Goal: Task Accomplishment & Management: Complete application form

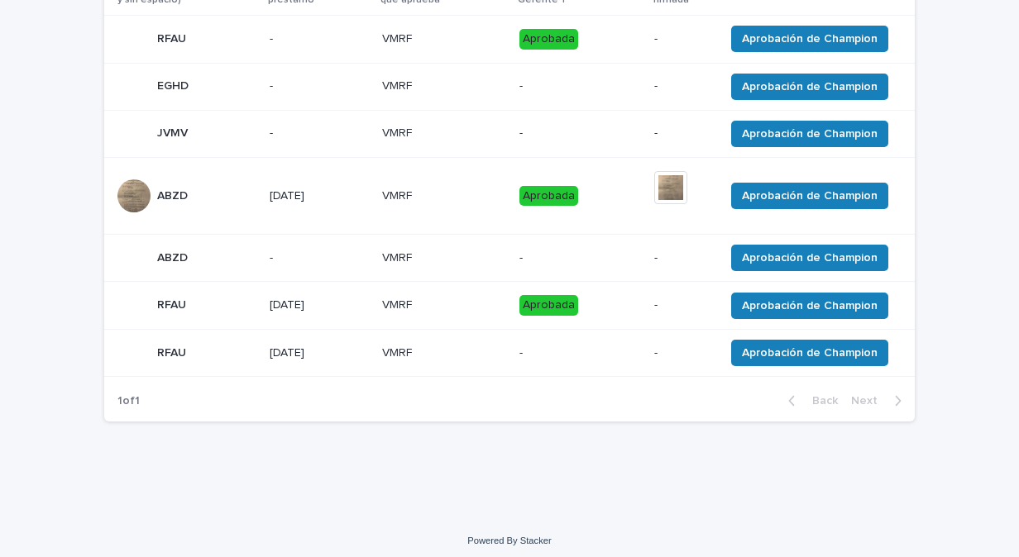
scroll to position [232, 0]
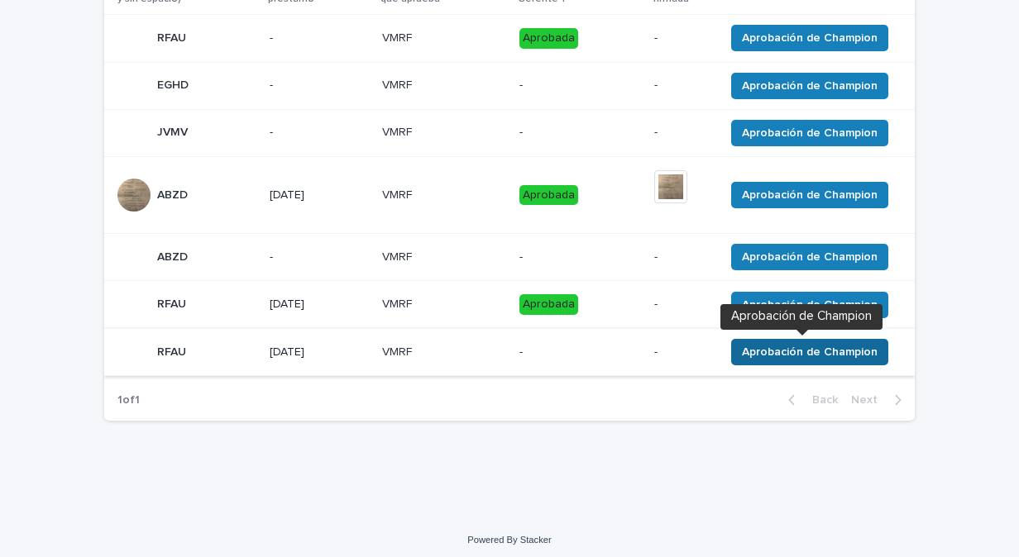
click at [744, 356] on span "Aprobación de Champion" at bounding box center [810, 352] width 136 height 17
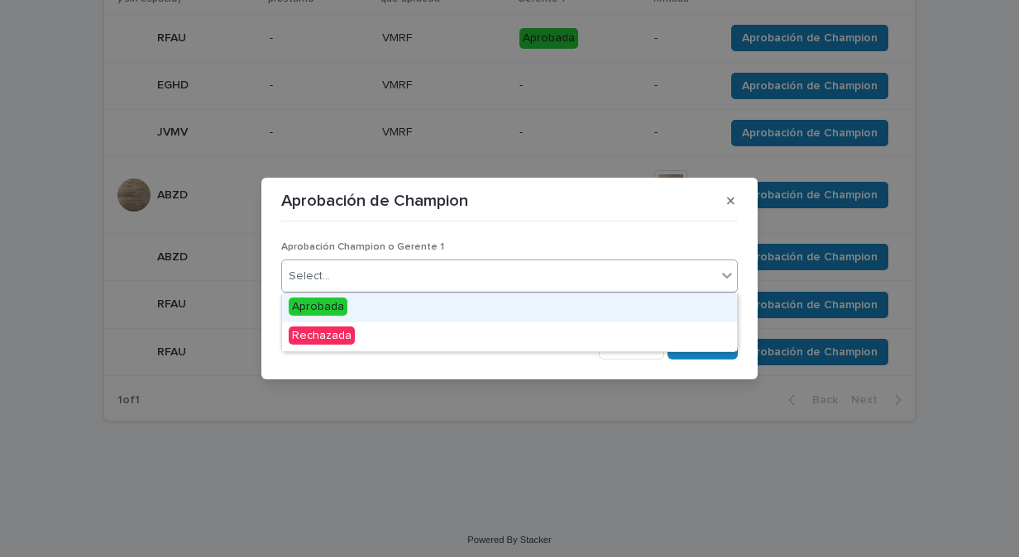
click at [728, 278] on icon at bounding box center [727, 276] width 10 height 6
click at [322, 308] on span "Aprobada" at bounding box center [318, 307] width 59 height 18
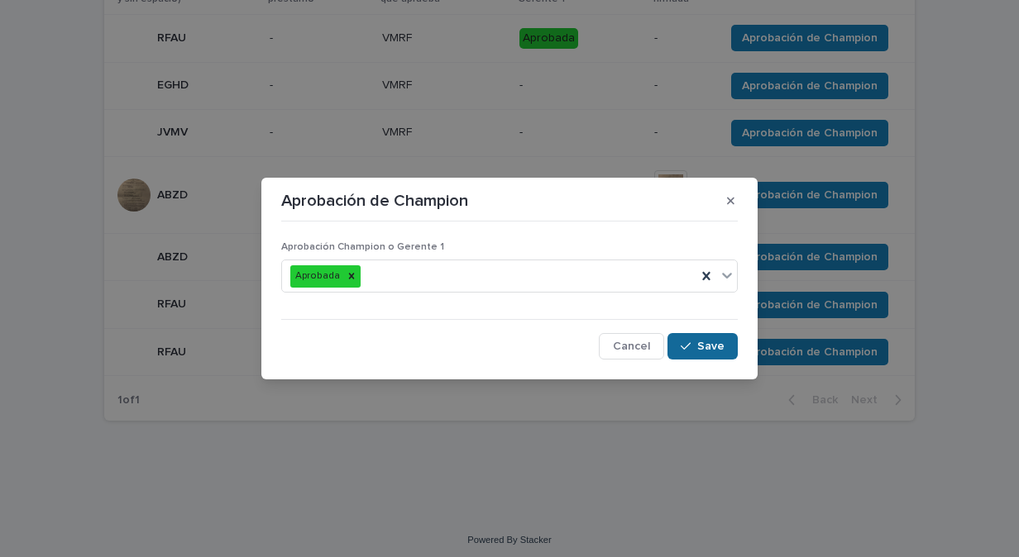
click at [696, 346] on div "button" at bounding box center [688, 347] width 17 height 12
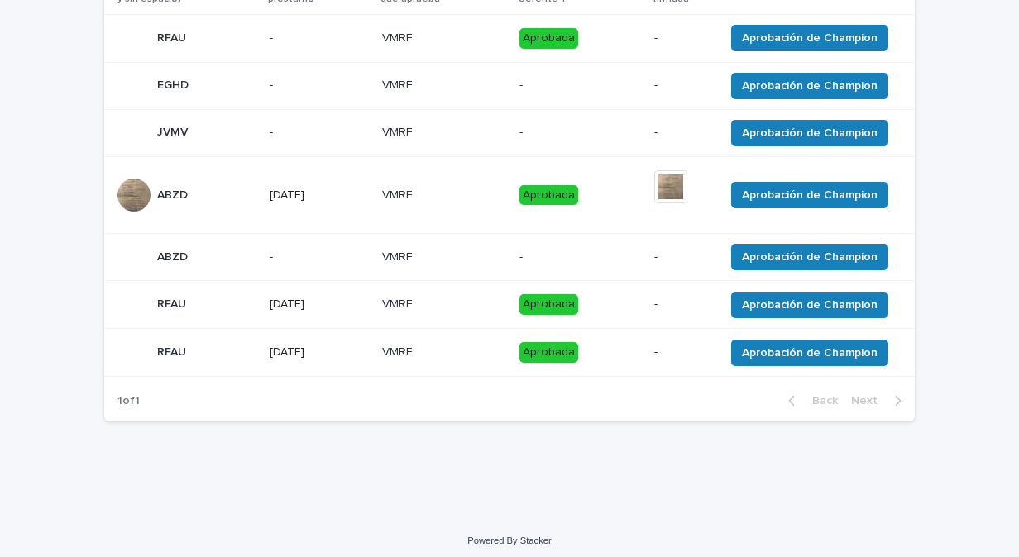
click at [173, 257] on p "ABZD" at bounding box center [174, 255] width 34 height 17
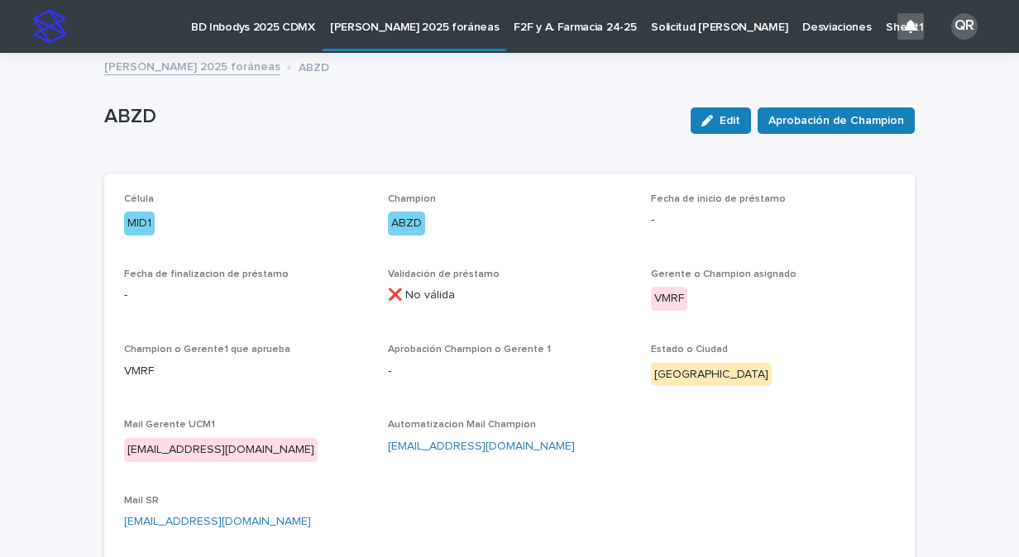
click at [391, 26] on p "[PERSON_NAME] 2025 foráneas" at bounding box center [415, 17] width 170 height 35
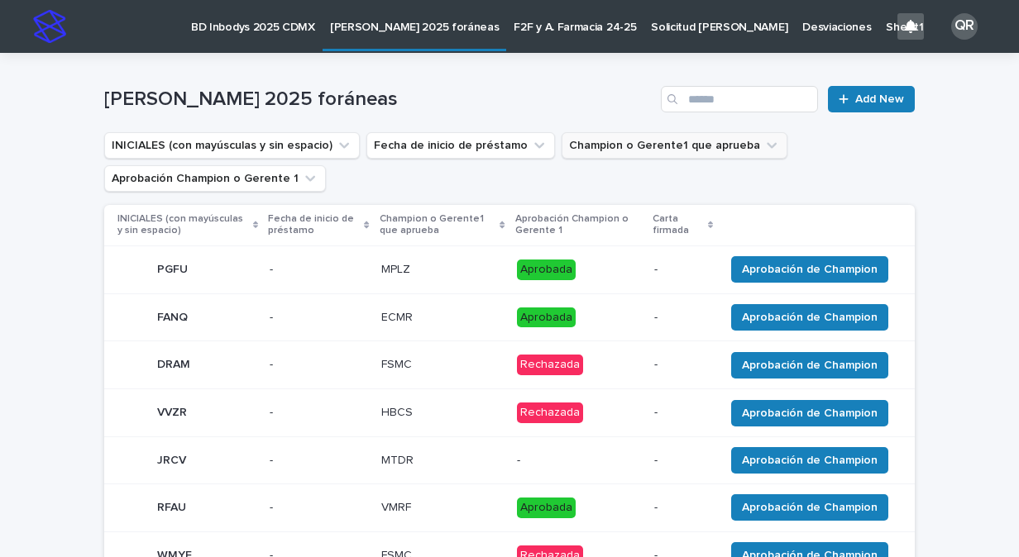
click at [763, 149] on icon "Champion o Gerente1 que aprueba" at bounding box center [771, 145] width 17 height 17
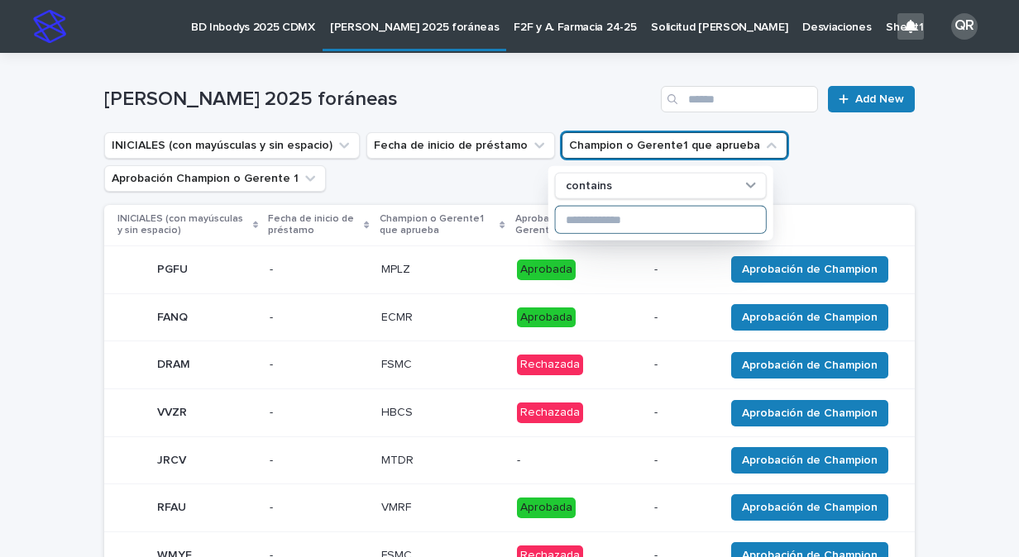
click at [663, 215] on input at bounding box center [661, 220] width 210 height 26
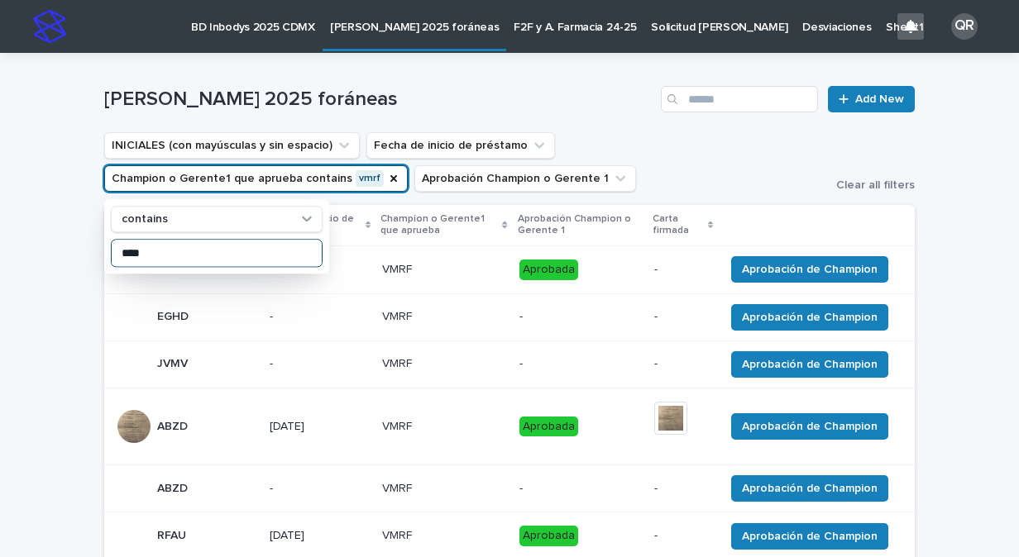
type input "****"
click at [33, 293] on div "Loading... Saving… Loading... Saving… [PERSON_NAME] 2025 foráneas Add New INICI…" at bounding box center [509, 401] width 1019 height 696
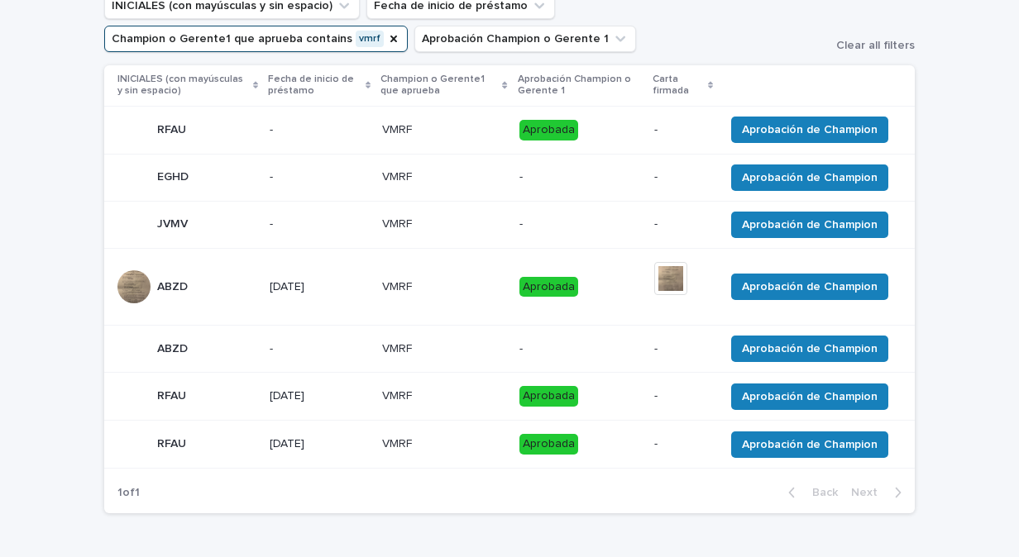
scroll to position [165, 0]
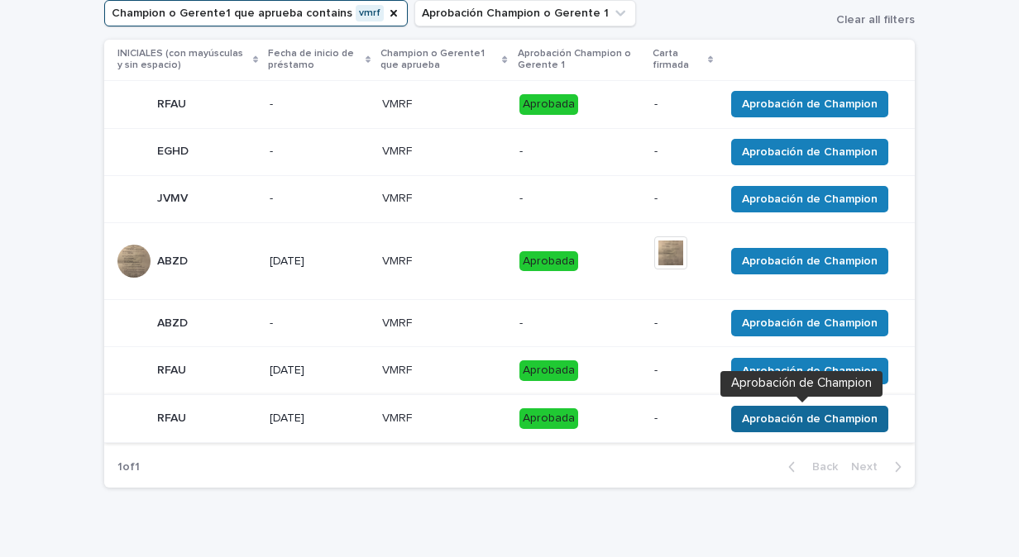
click at [794, 423] on span "Aprobación de Champion" at bounding box center [810, 419] width 136 height 17
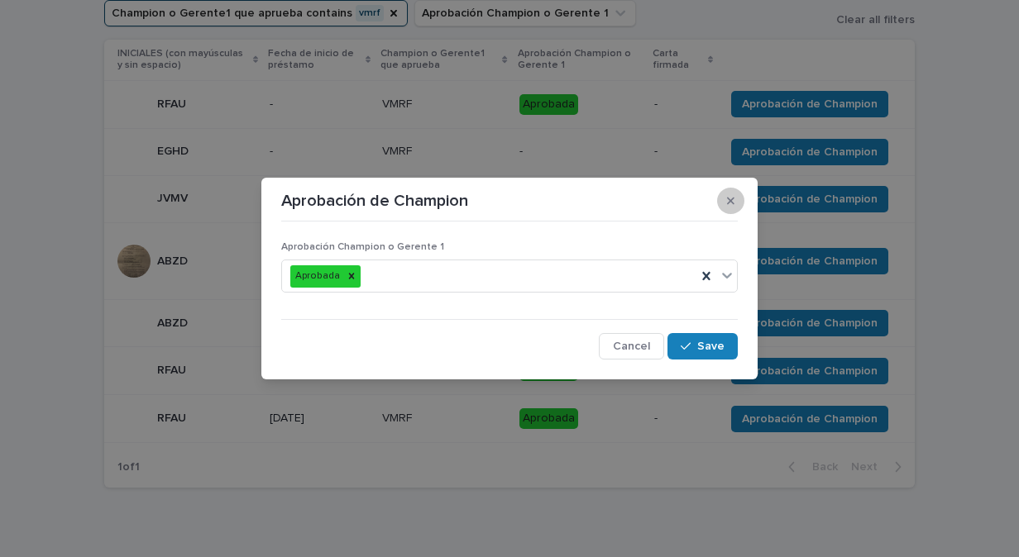
click at [734, 203] on button "button" at bounding box center [730, 201] width 27 height 26
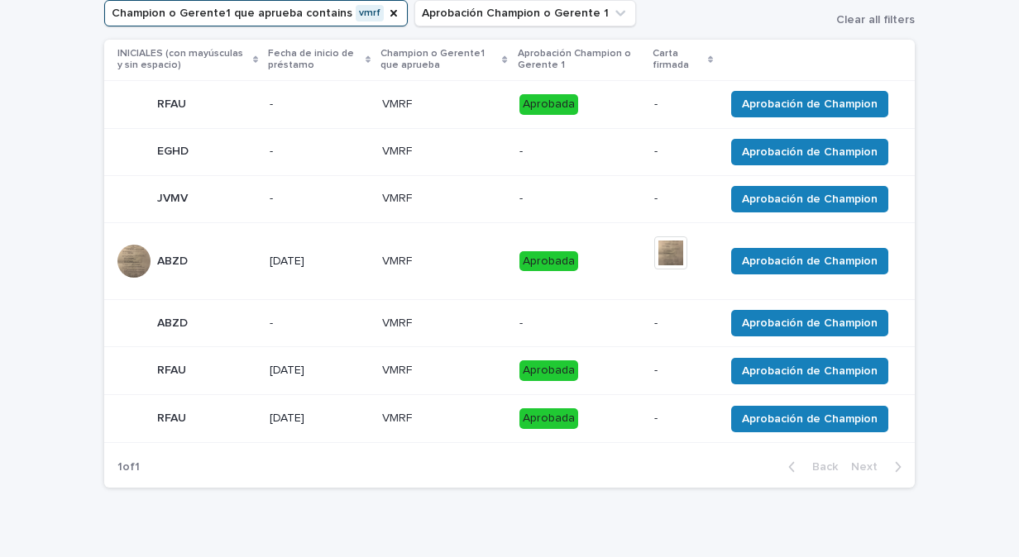
click at [160, 416] on p "RFAU" at bounding box center [173, 416] width 32 height 17
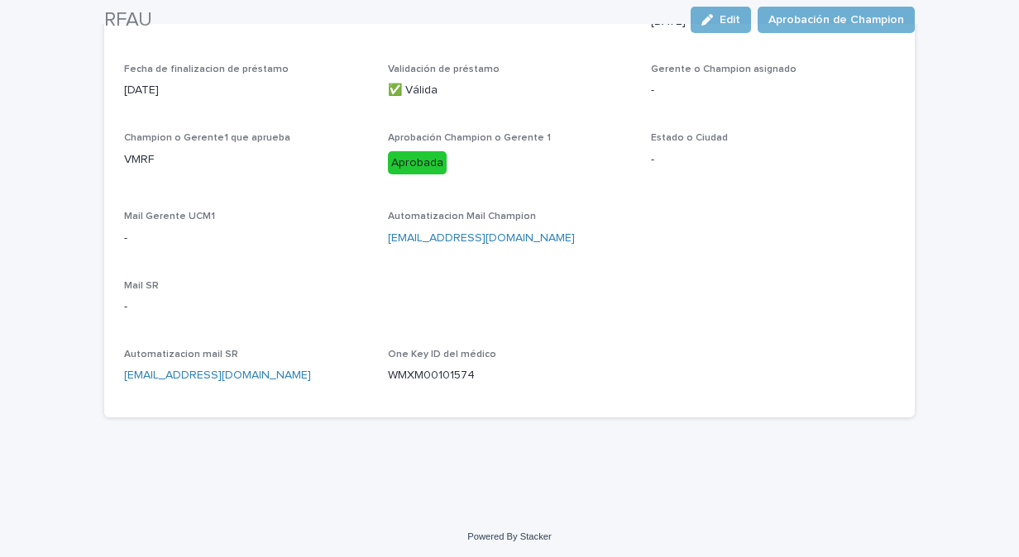
scroll to position [201, 0]
